Goal: Download file/media

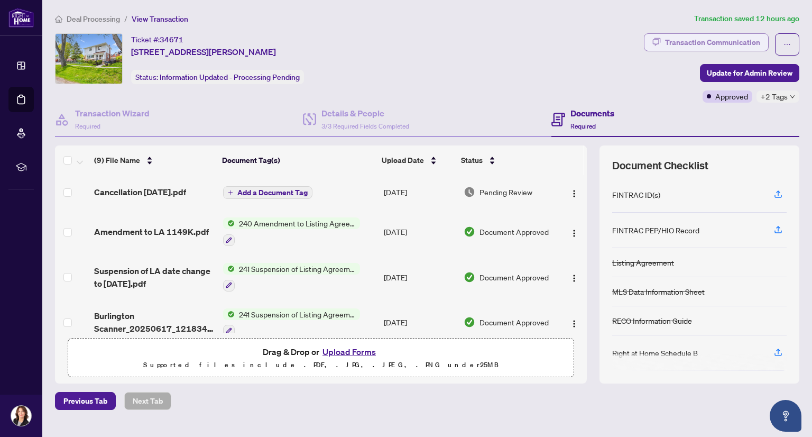
click at [681, 42] on div "Transaction Communication" at bounding box center [712, 42] width 95 height 17
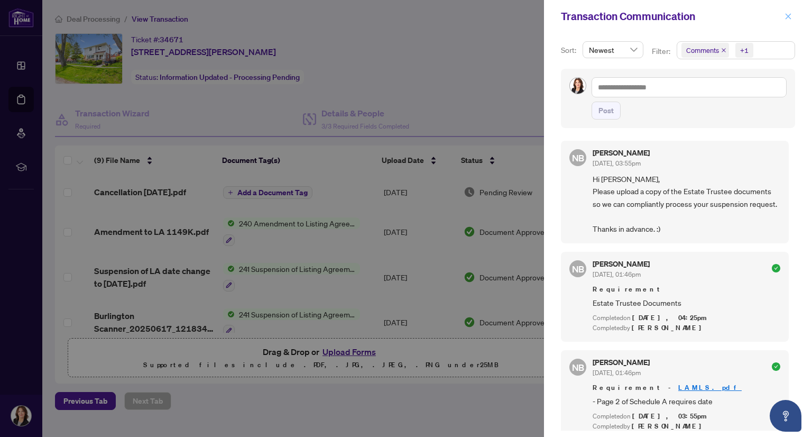
click at [787, 16] on icon "close" at bounding box center [788, 16] width 7 height 7
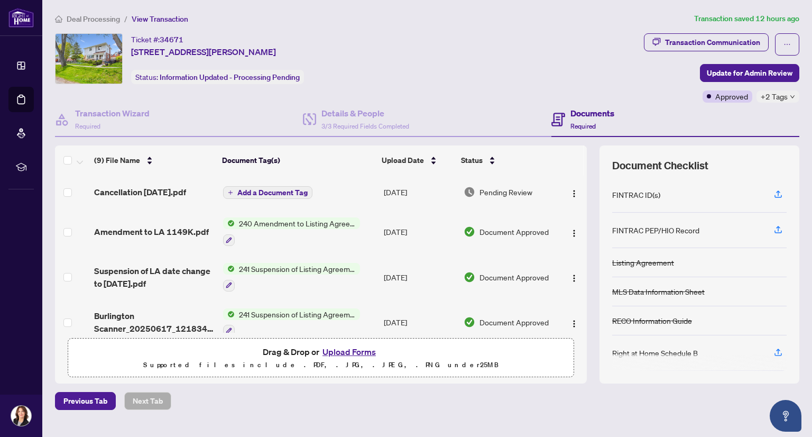
scroll to position [21, 0]
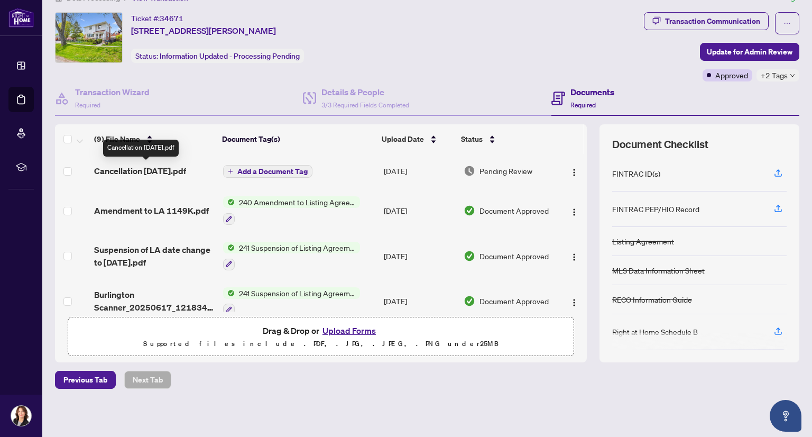
click at [157, 169] on span "Cancellation August 25.pdf" at bounding box center [140, 170] width 92 height 13
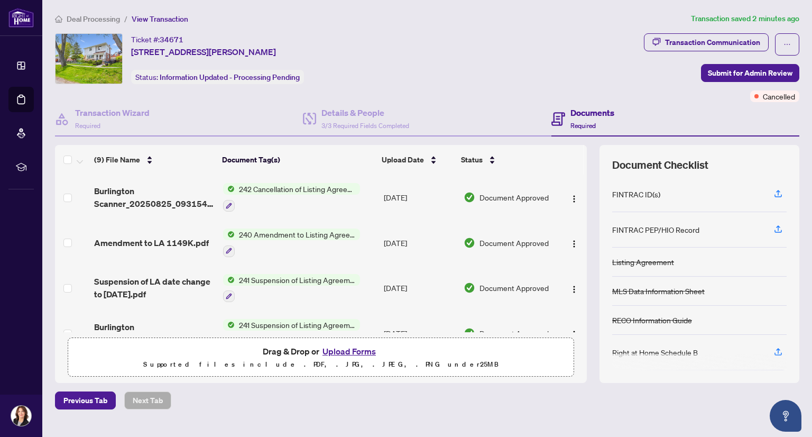
click at [274, 185] on span "242 Cancellation of Listing Agreement - Authority to Offer for Sale" at bounding box center [297, 189] width 125 height 12
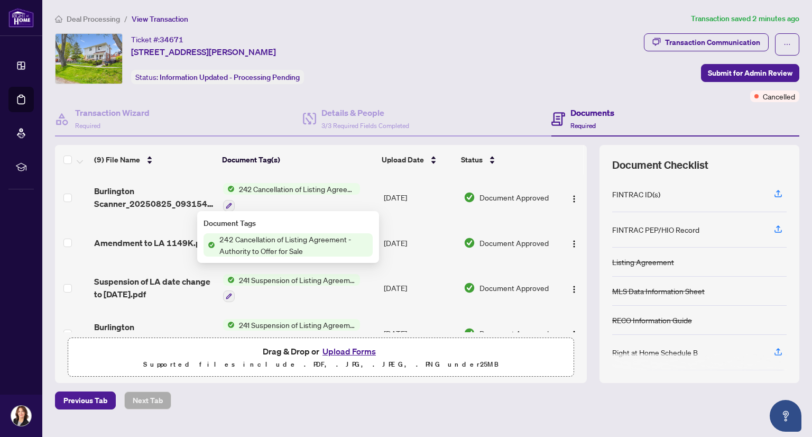
click at [275, 241] on span "242 Cancellation of Listing Agreement - Authority to Offer for Sale" at bounding box center [294, 244] width 158 height 23
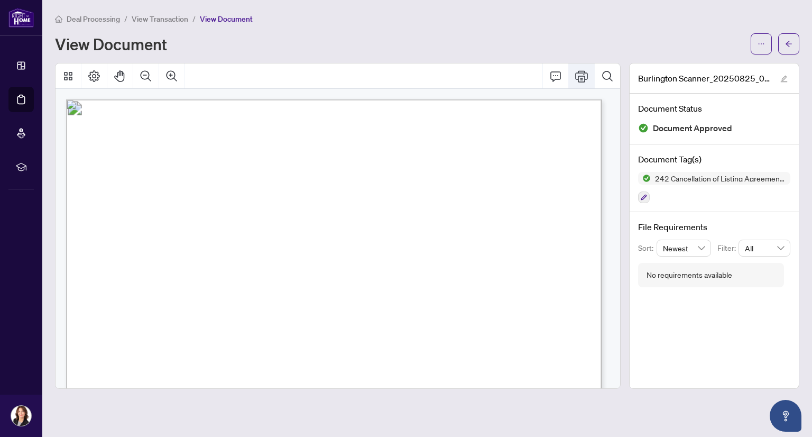
click at [581, 76] on icon "Print" at bounding box center [581, 76] width 13 height 13
